Goal: Task Accomplishment & Management: Manage account settings

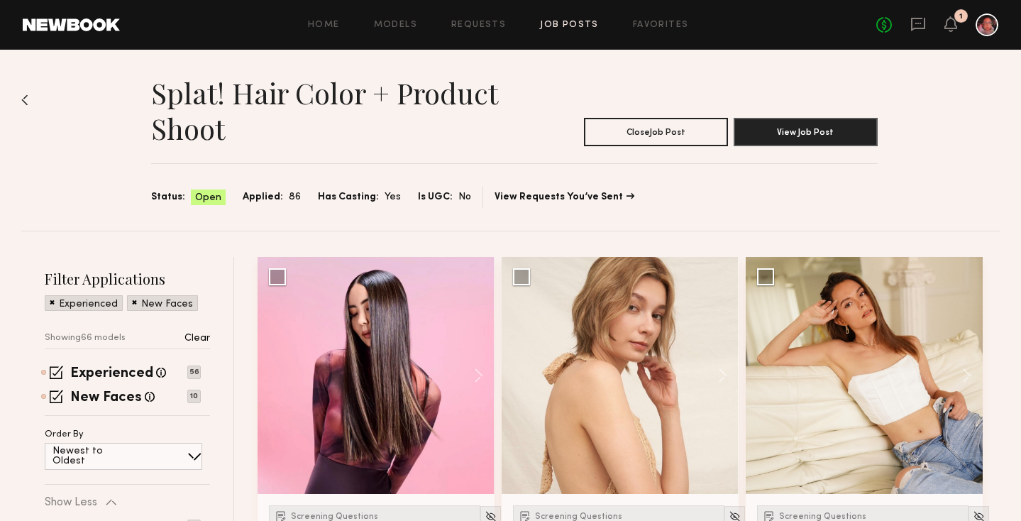
scroll to position [416, 0]
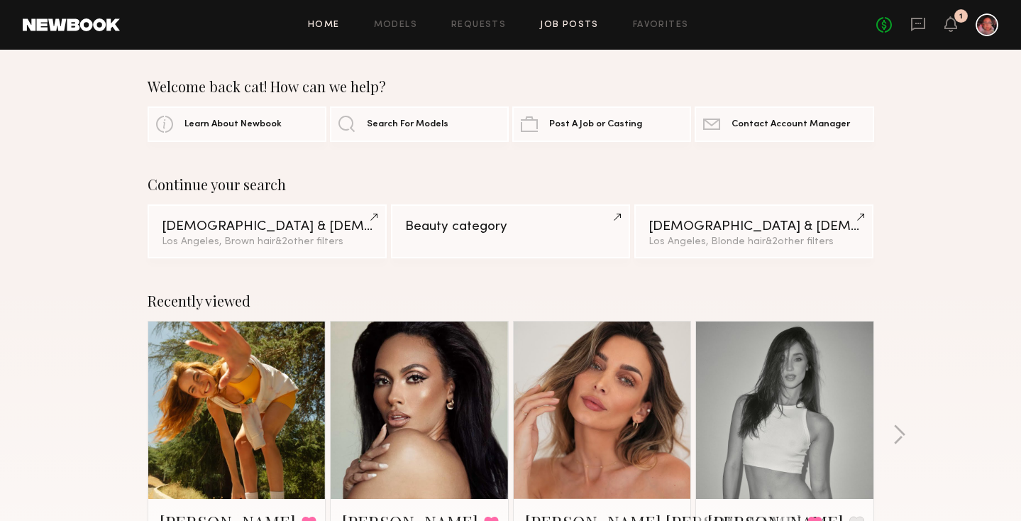
click at [577, 26] on link "Job Posts" at bounding box center [569, 25] width 59 height 9
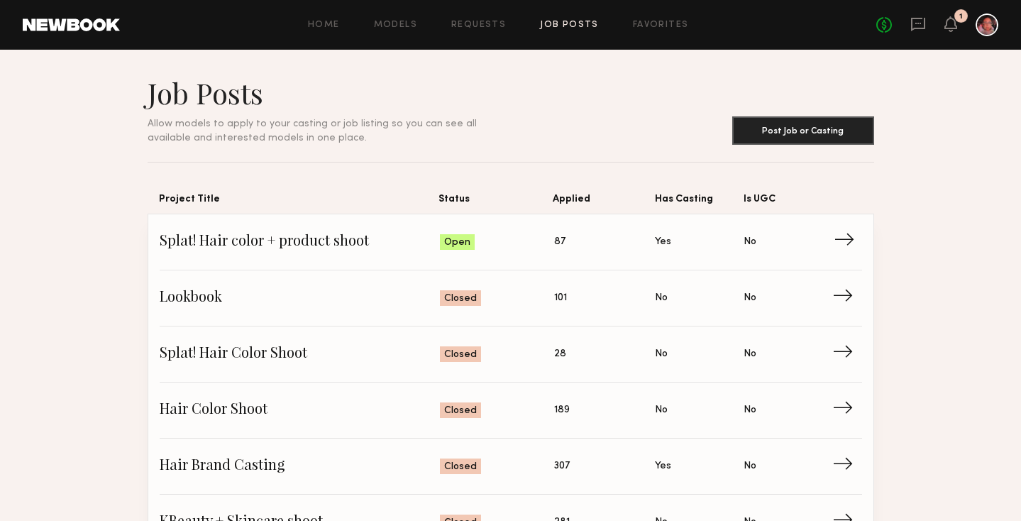
click at [587, 263] on link "Splat! Hair color + product shoot Status: Open Applied: 87 Has Casting: Yes Is …" at bounding box center [511, 242] width 702 height 56
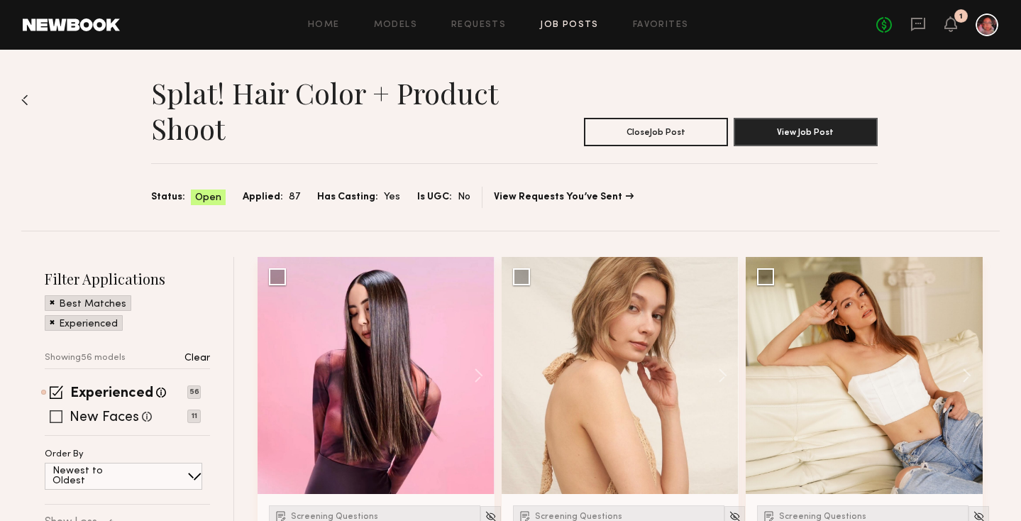
click at [53, 414] on span at bounding box center [56, 416] width 13 height 13
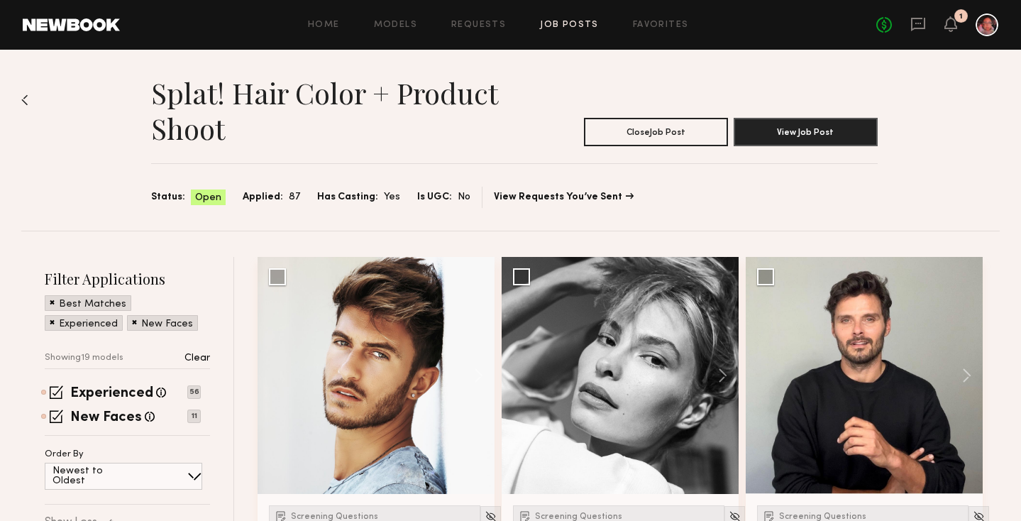
click at [53, 303] on span at bounding box center [52, 301] width 5 height 13
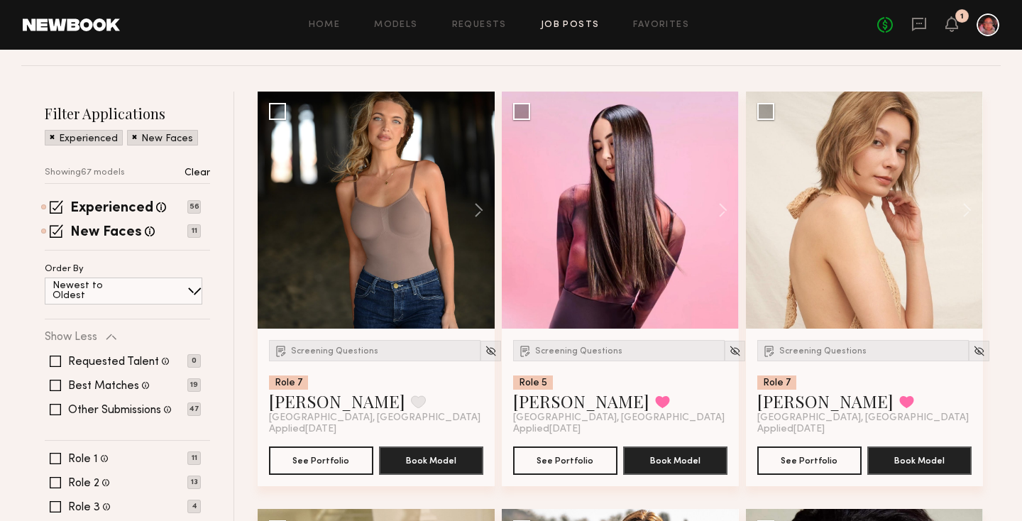
scroll to position [216, 0]
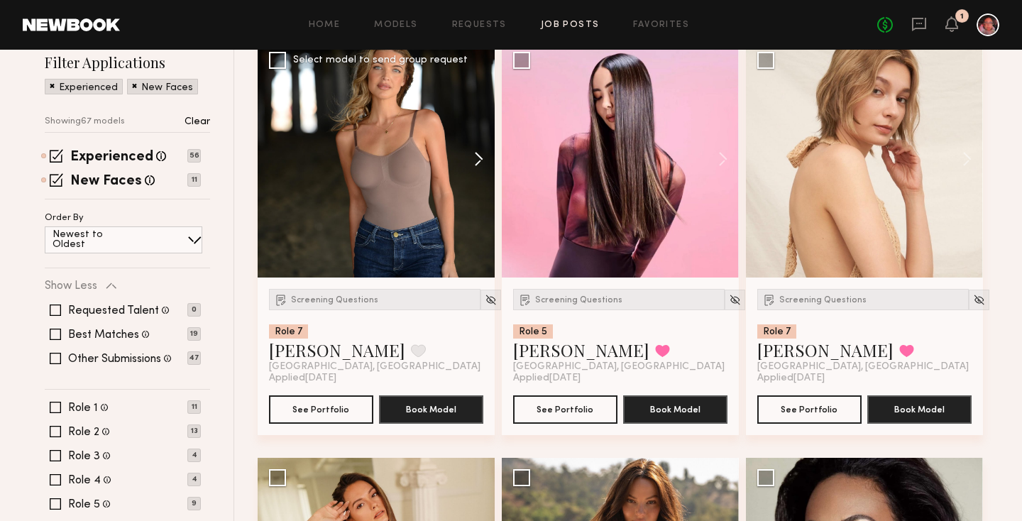
click at [473, 155] on button at bounding box center [471, 158] width 45 height 237
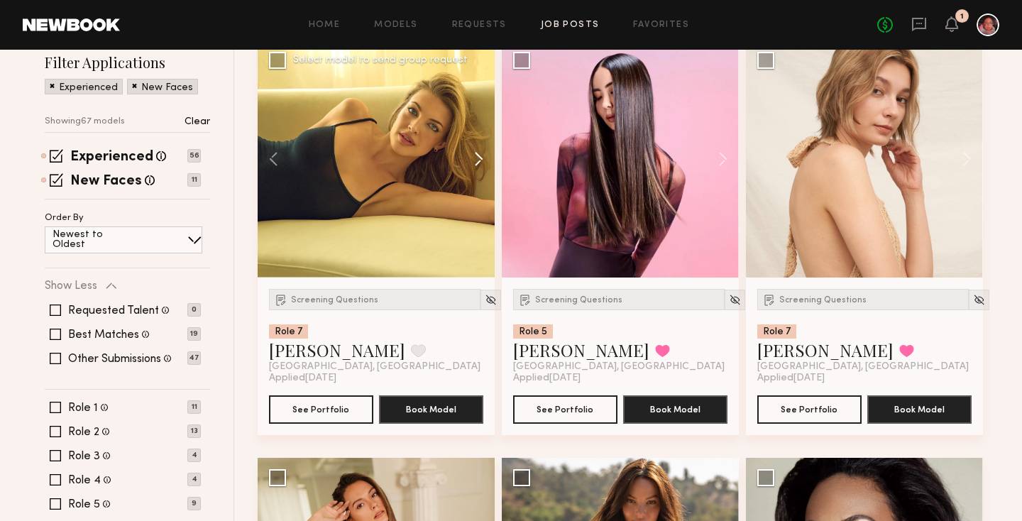
click at [473, 155] on button at bounding box center [471, 158] width 45 height 237
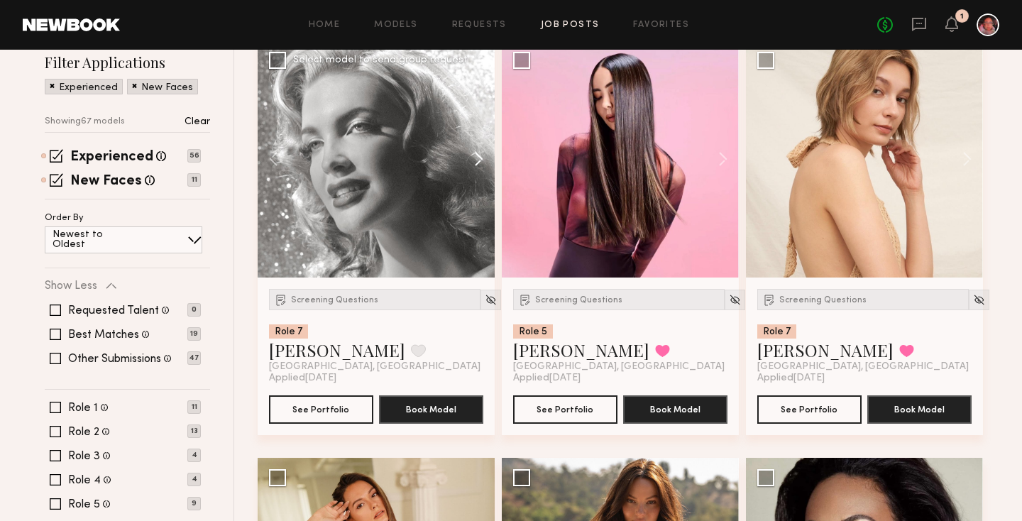
click at [471, 153] on button at bounding box center [471, 158] width 45 height 237
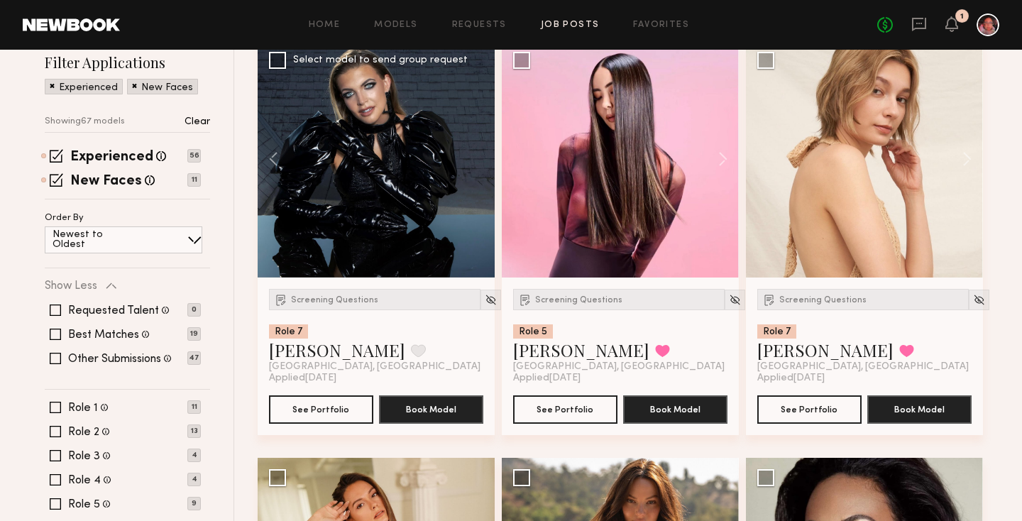
click at [471, 153] on div at bounding box center [376, 158] width 237 height 237
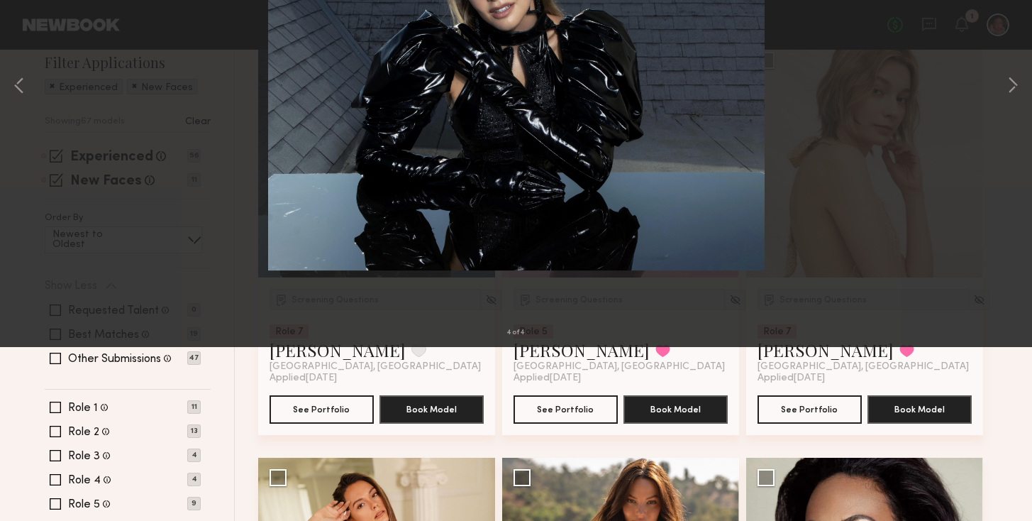
click at [29, 34] on button at bounding box center [32, 34] width 23 height 26
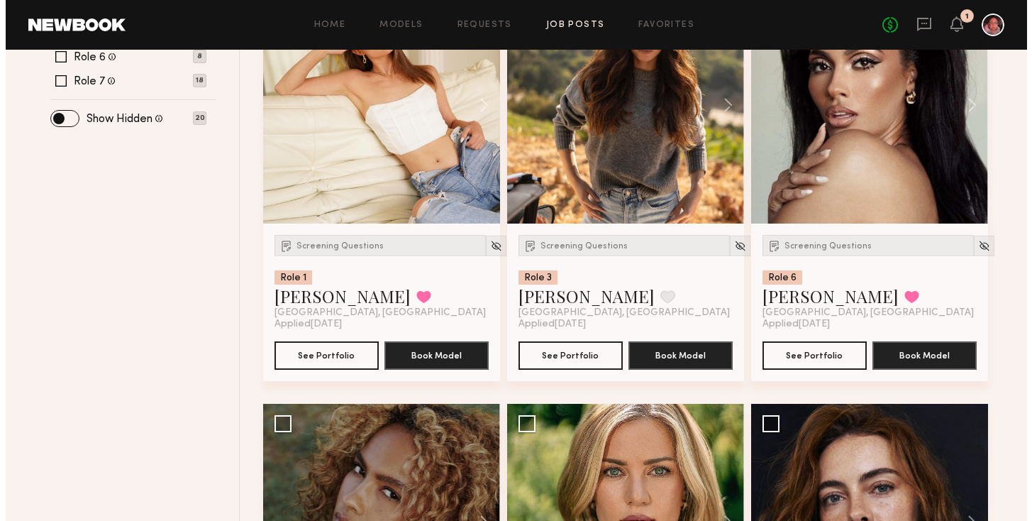
scroll to position [0, 0]
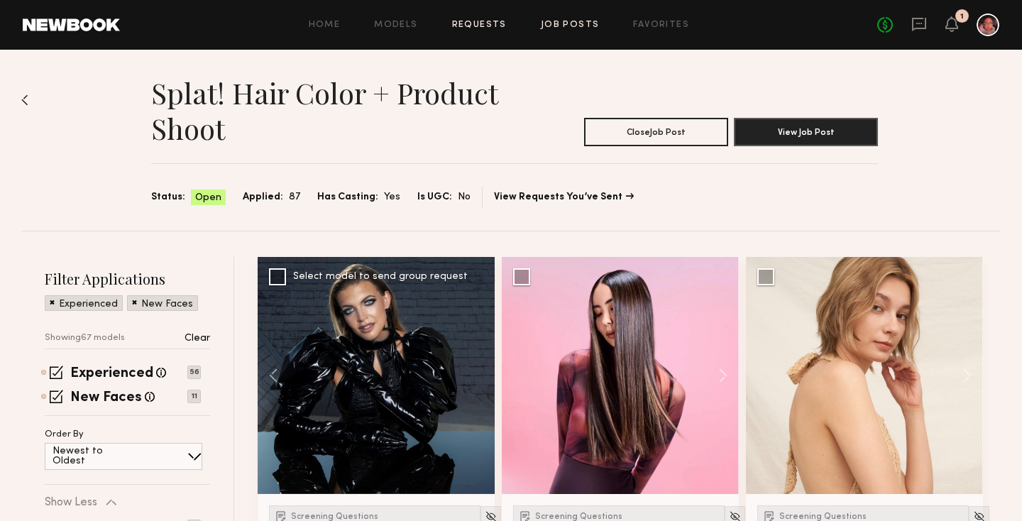
click at [483, 23] on link "Requests" at bounding box center [479, 25] width 55 height 9
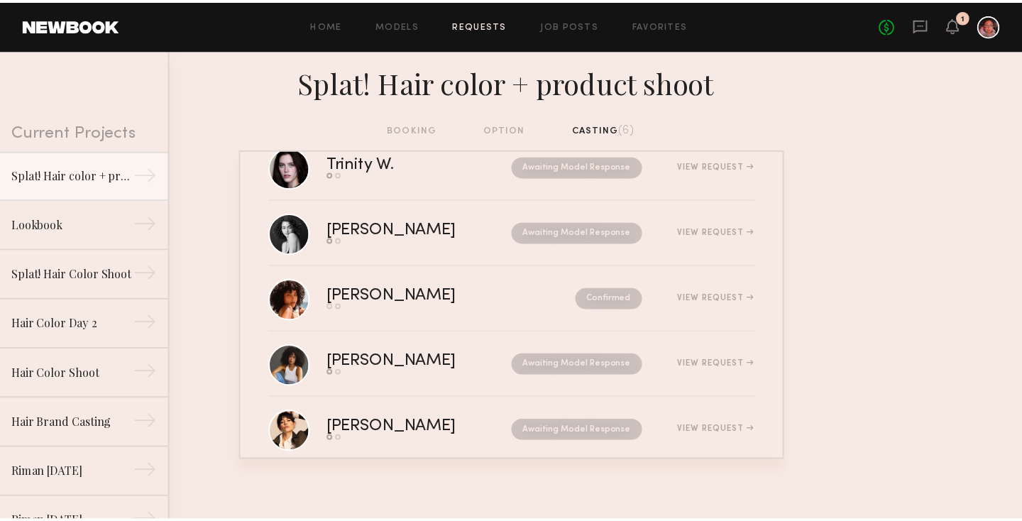
scroll to position [134, 0]
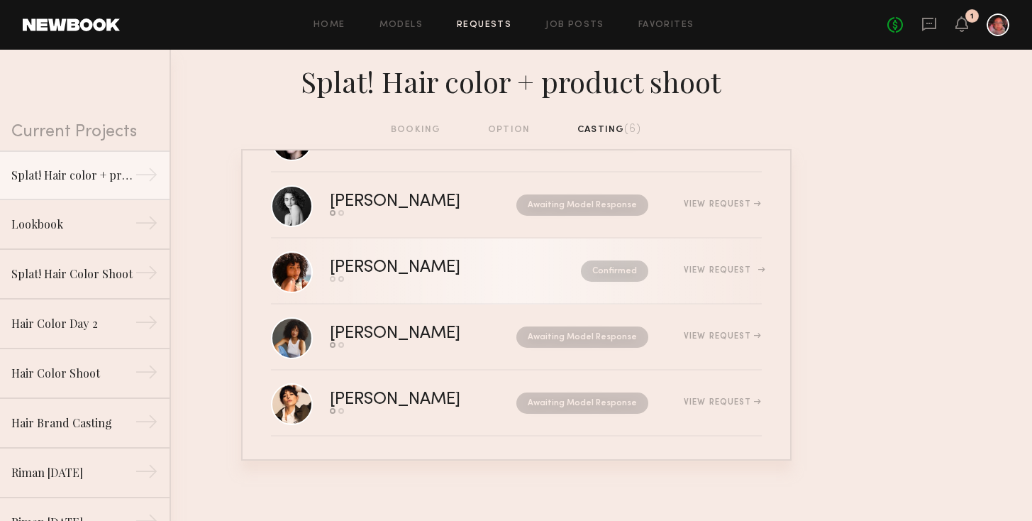
click at [722, 273] on div "View Request" at bounding box center [722, 270] width 77 height 9
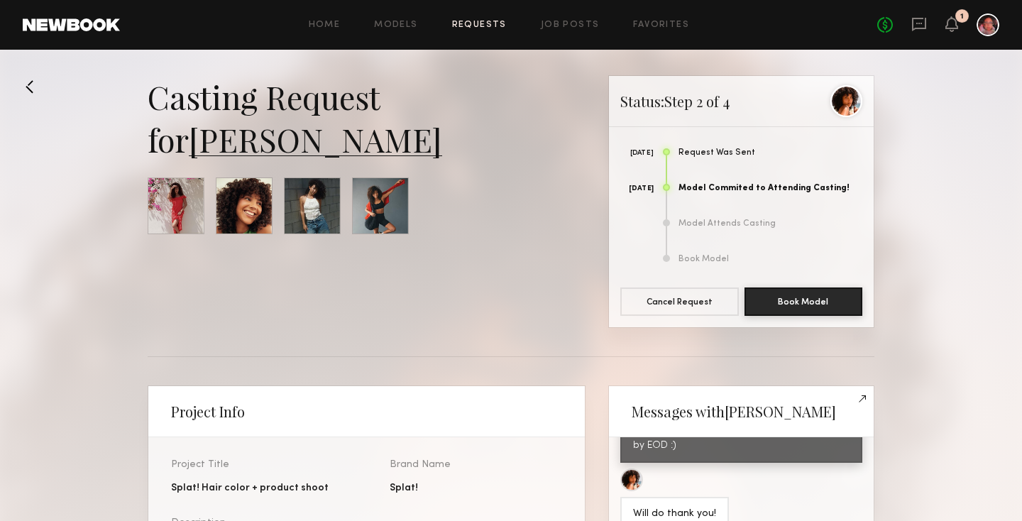
click at [482, 21] on link "Requests" at bounding box center [479, 25] width 55 height 9
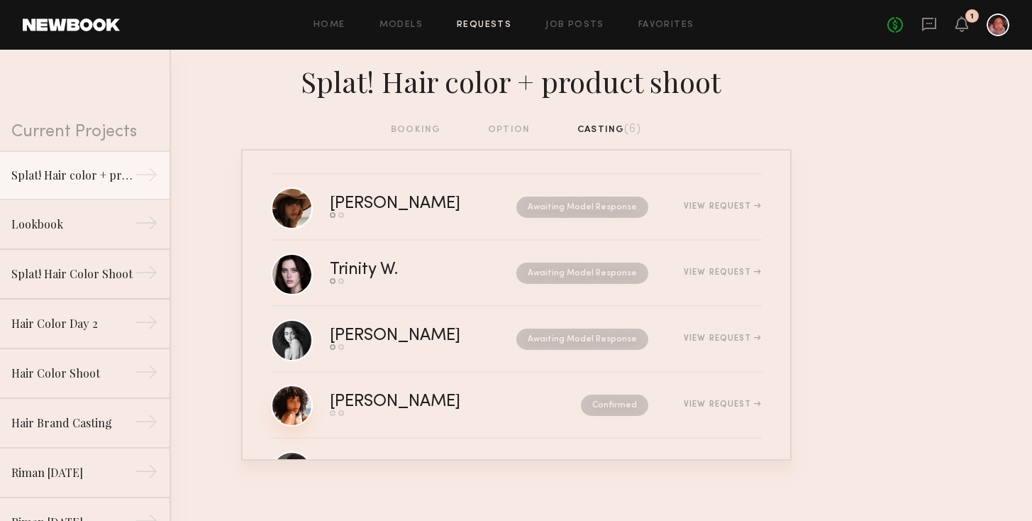
click at [298, 405] on link at bounding box center [292, 406] width 42 height 42
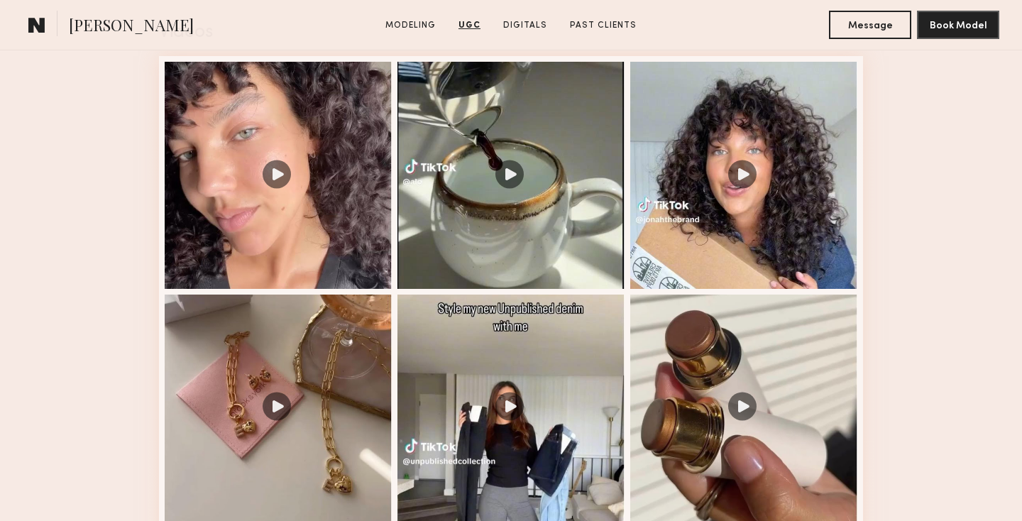
scroll to position [48, 0]
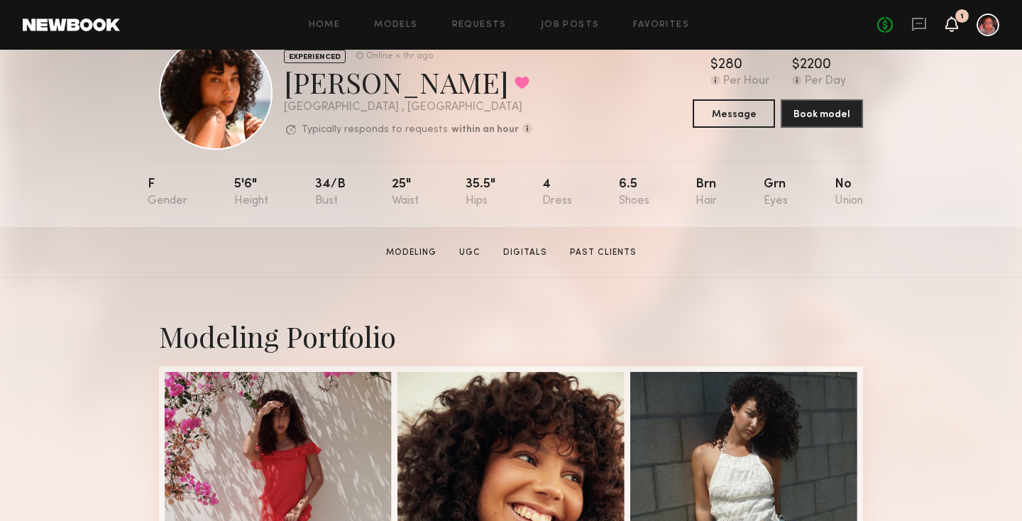
click at [945, 29] on icon at bounding box center [951, 24] width 13 height 16
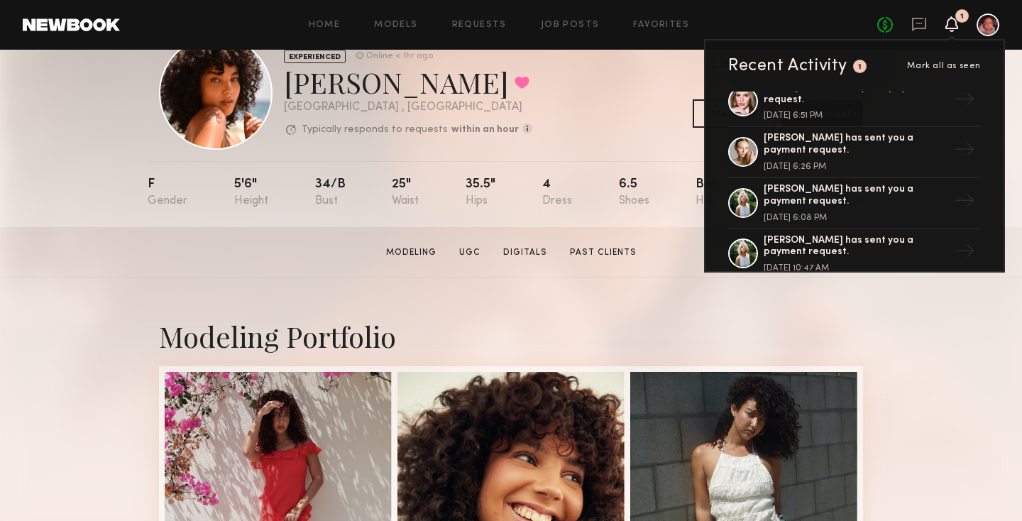
scroll to position [171, 0]
click at [893, 143] on div "Alyssa L. has sent you a payment request." at bounding box center [855, 143] width 184 height 24
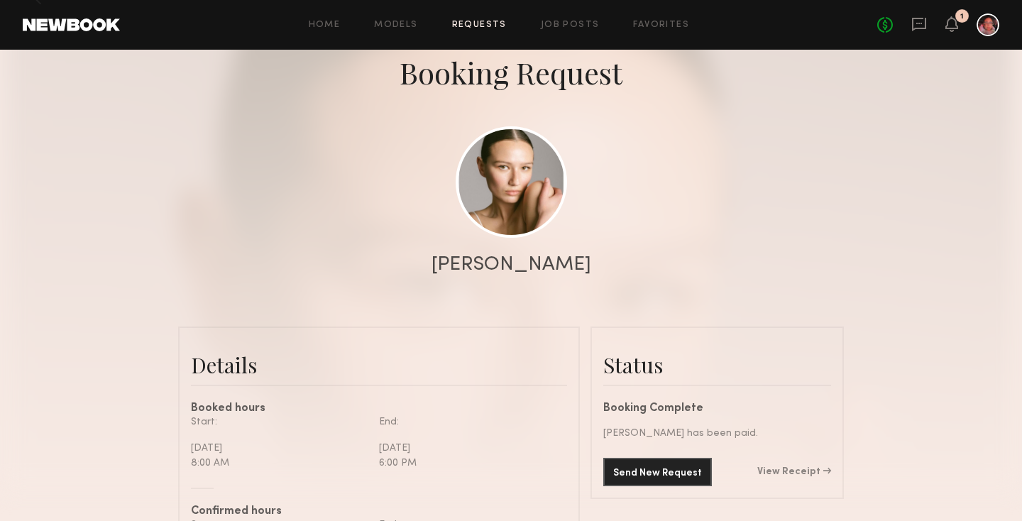
scroll to position [78, 0]
click at [812, 464] on div "Send New Request View Receipt" at bounding box center [717, 472] width 228 height 28
click at [812, 468] on link "View Receipt" at bounding box center [794, 473] width 74 height 10
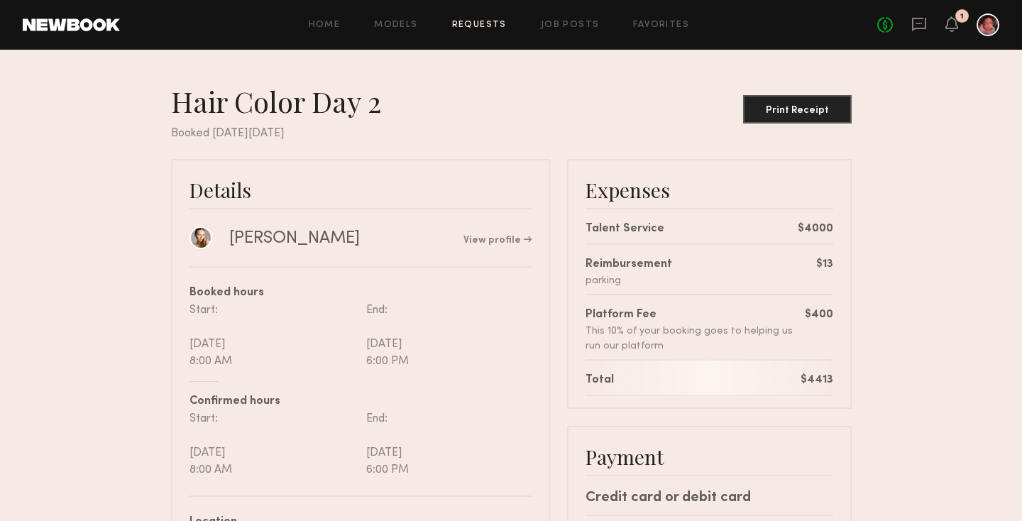
click at [83, 21] on link at bounding box center [71, 24] width 97 height 13
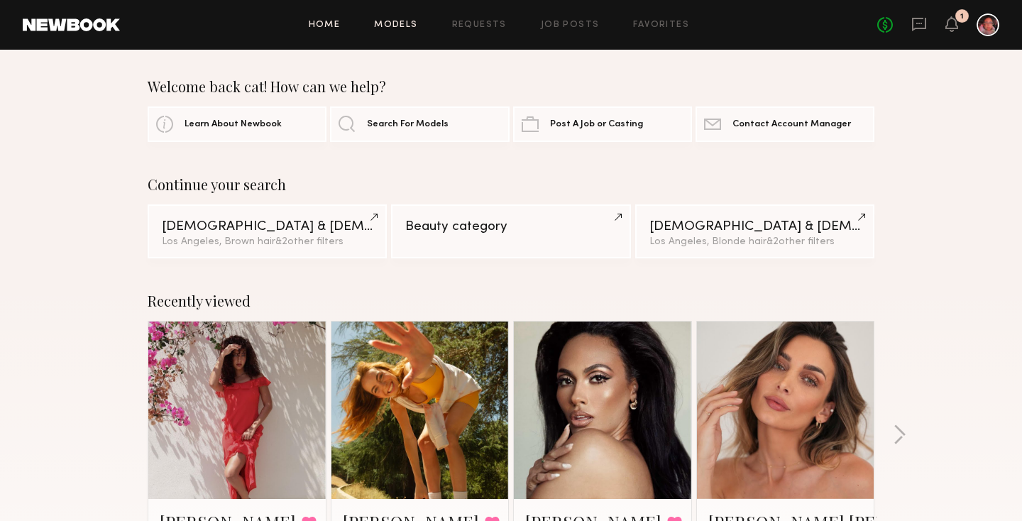
click at [415, 25] on link "Models" at bounding box center [395, 25] width 43 height 9
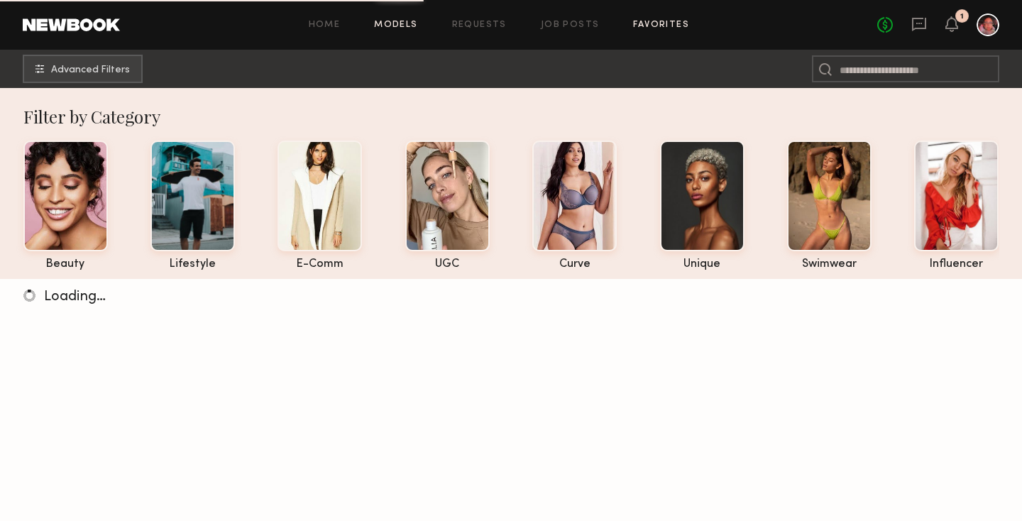
click at [658, 26] on link "Favorites" at bounding box center [661, 25] width 56 height 9
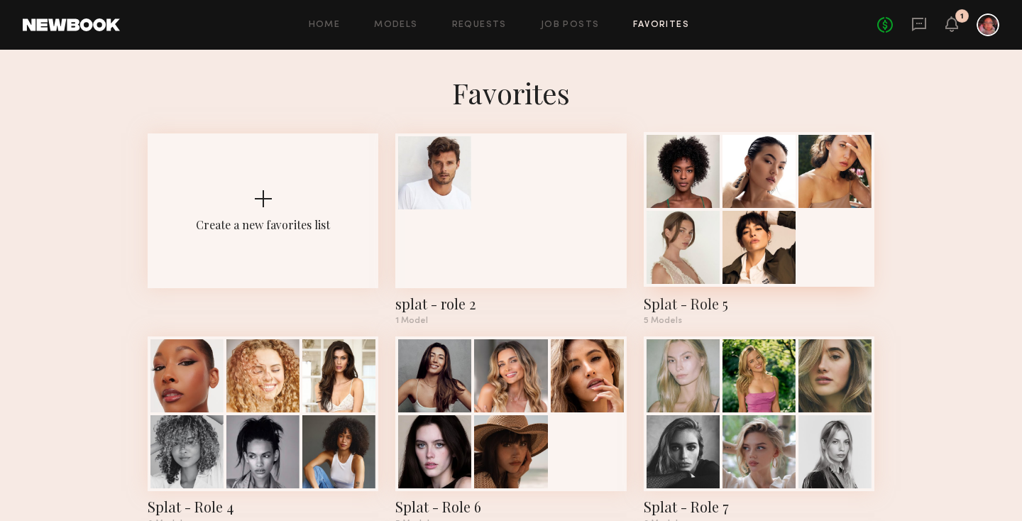
click at [845, 238] on div at bounding box center [758, 209] width 231 height 155
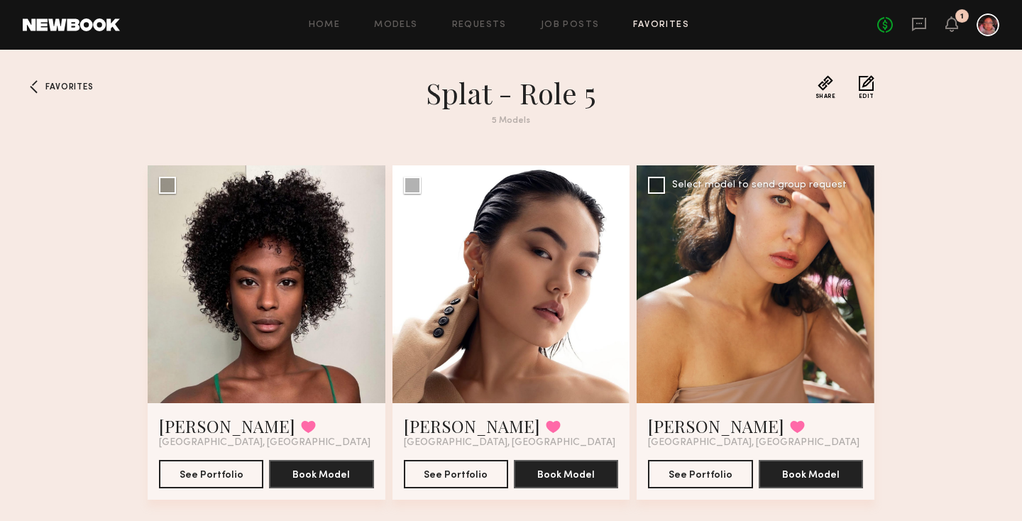
click at [763, 274] on div at bounding box center [755, 284] width 238 height 238
click at [784, 280] on div at bounding box center [755, 284] width 238 height 238
click at [672, 431] on link "[PERSON_NAME]" at bounding box center [716, 425] width 136 height 23
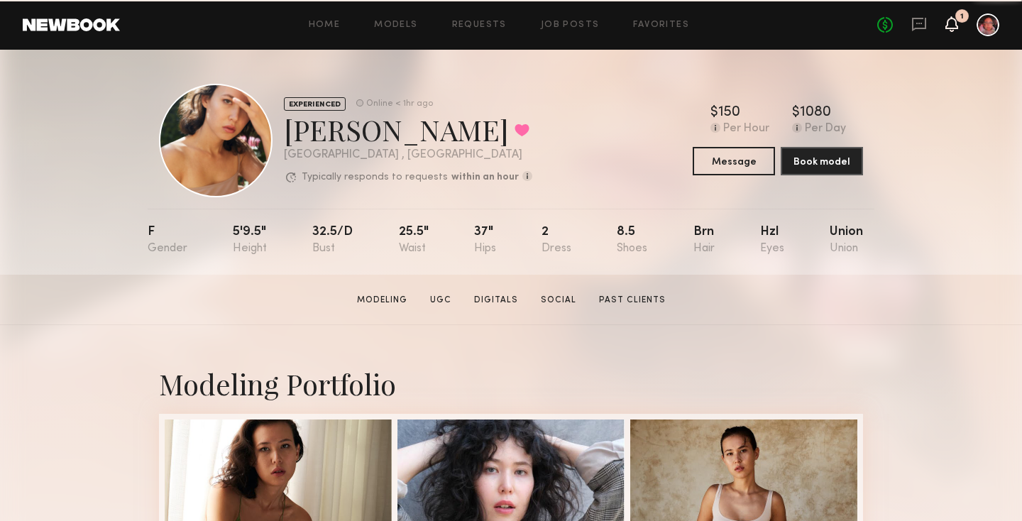
click at [952, 23] on icon at bounding box center [951, 23] width 11 height 10
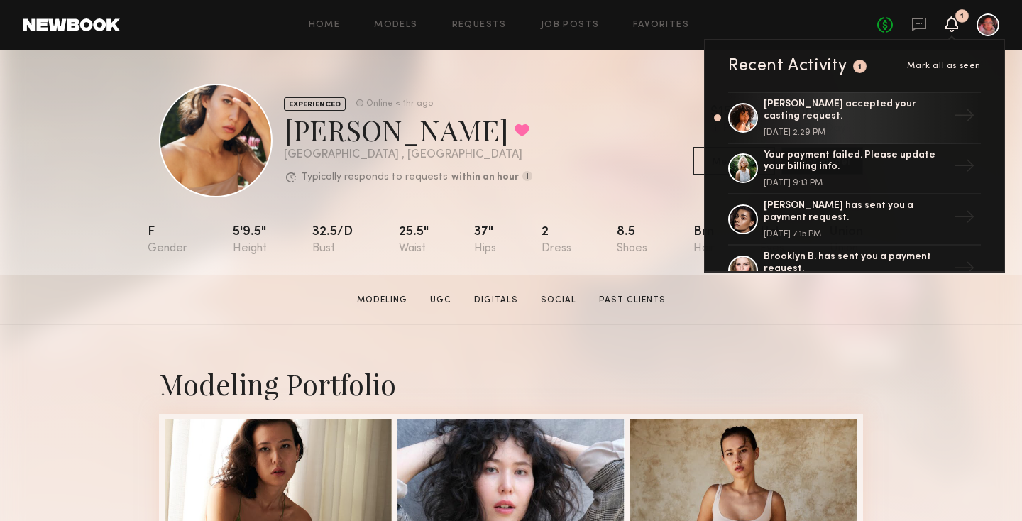
click at [961, 60] on div "Recent Activity 1 Mark all as seen" at bounding box center [854, 65] width 253 height 17
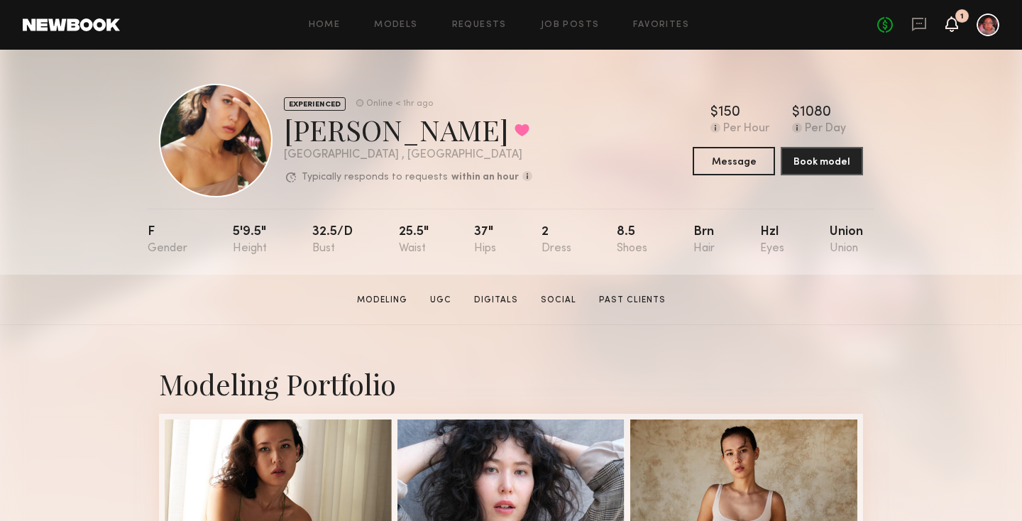
click at [948, 31] on div "1" at bounding box center [951, 25] width 13 height 18
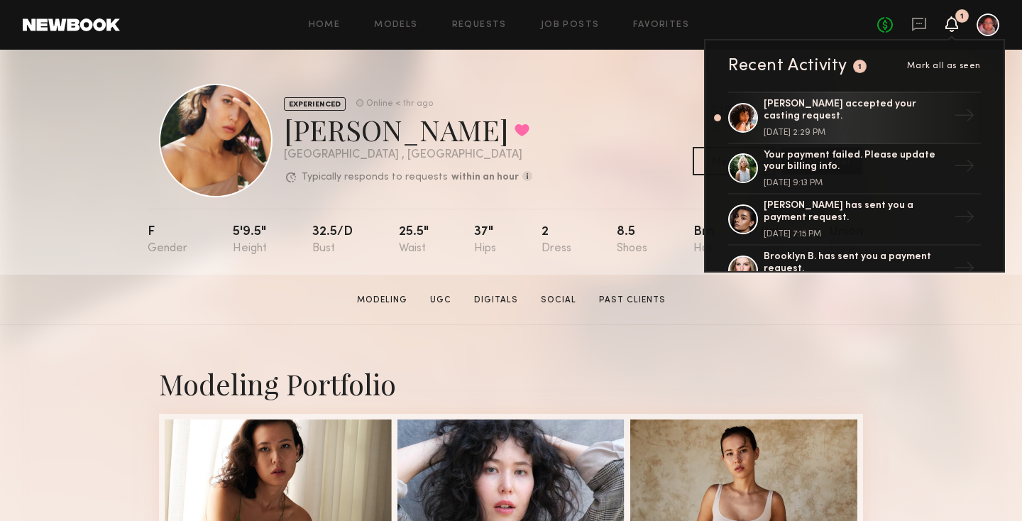
click at [939, 64] on span "Mark all as seen" at bounding box center [944, 66] width 74 height 9
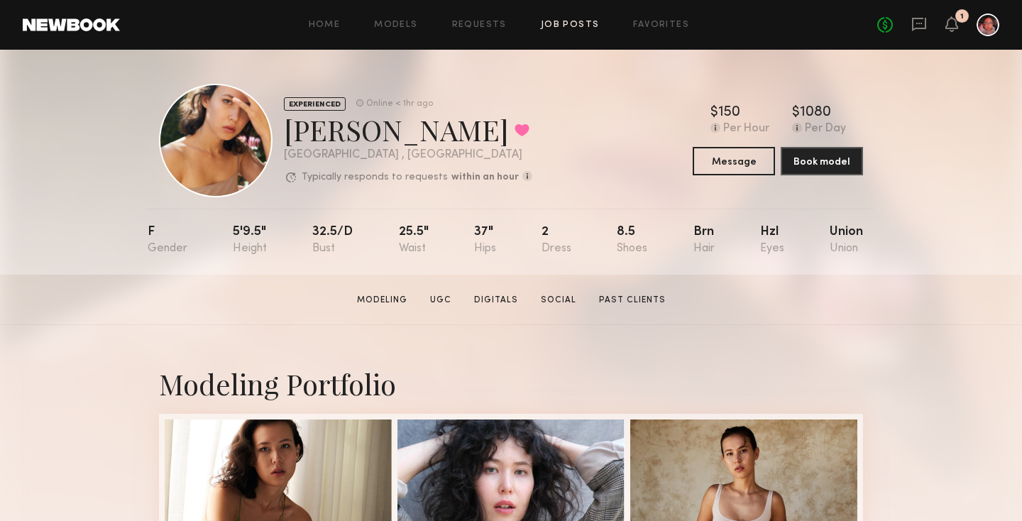
click at [554, 24] on link "Job Posts" at bounding box center [570, 25] width 59 height 9
